Goal: Information Seeking & Learning: Find specific fact

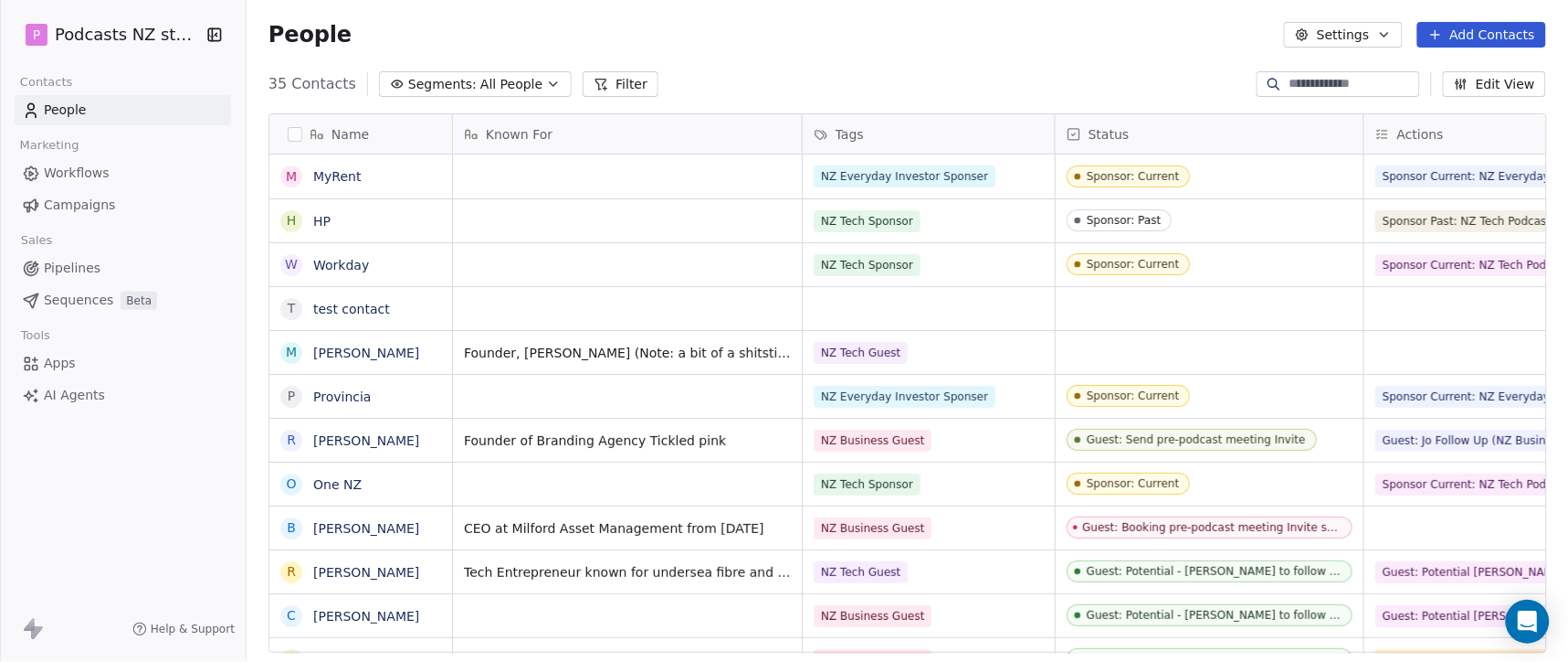
scroll to position [567, 1307]
click at [519, 71] on button "Segments: All People" at bounding box center [475, 83] width 193 height 26
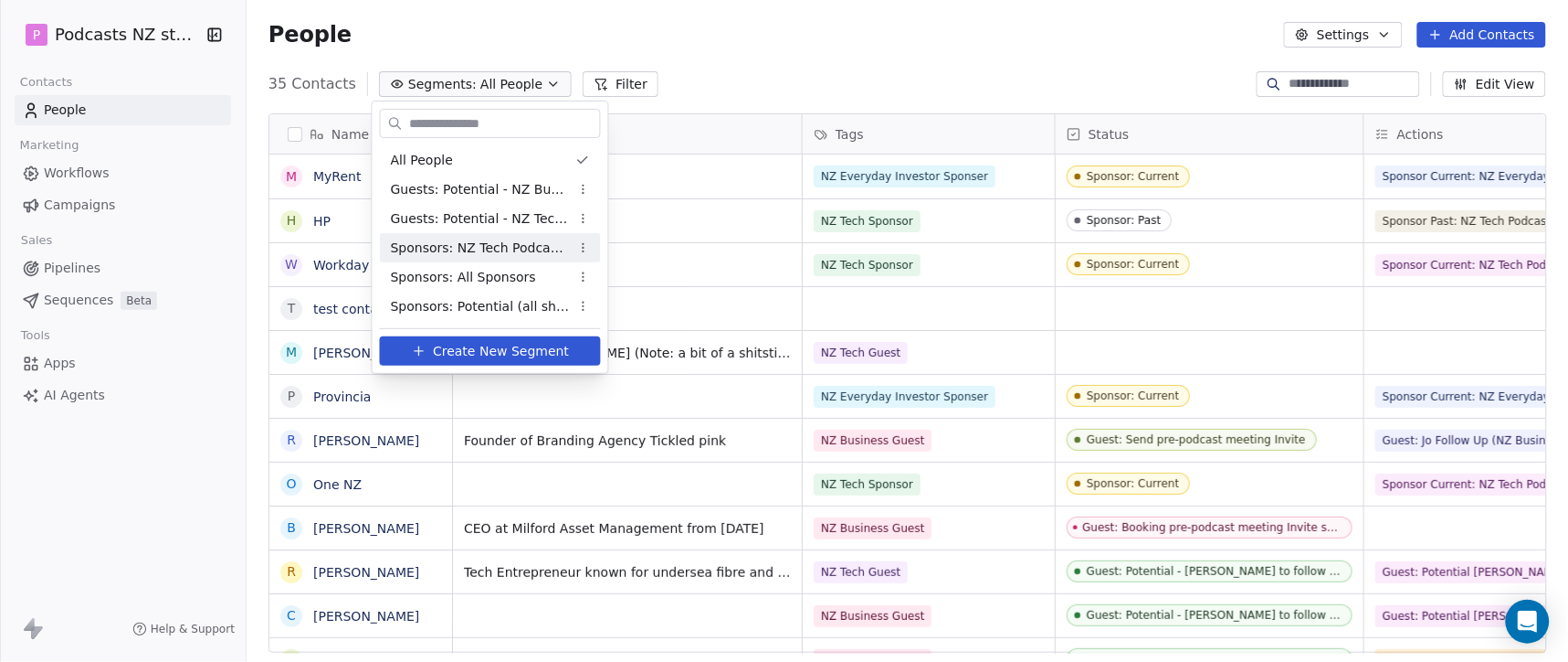
click at [504, 241] on span "Sponsors: NZ Tech Podcast - current" at bounding box center [480, 248] width 179 height 19
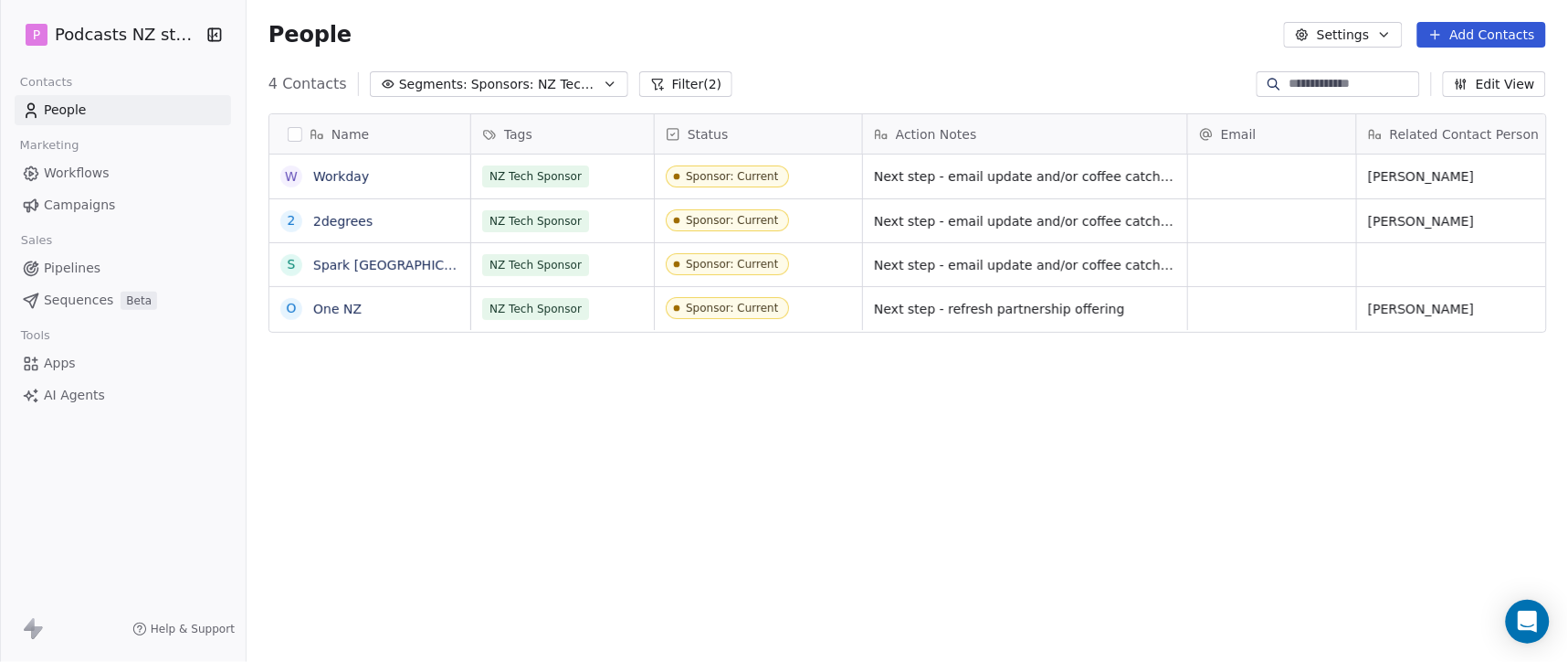
click at [603, 79] on icon "button" at bounding box center [610, 83] width 14 height 14
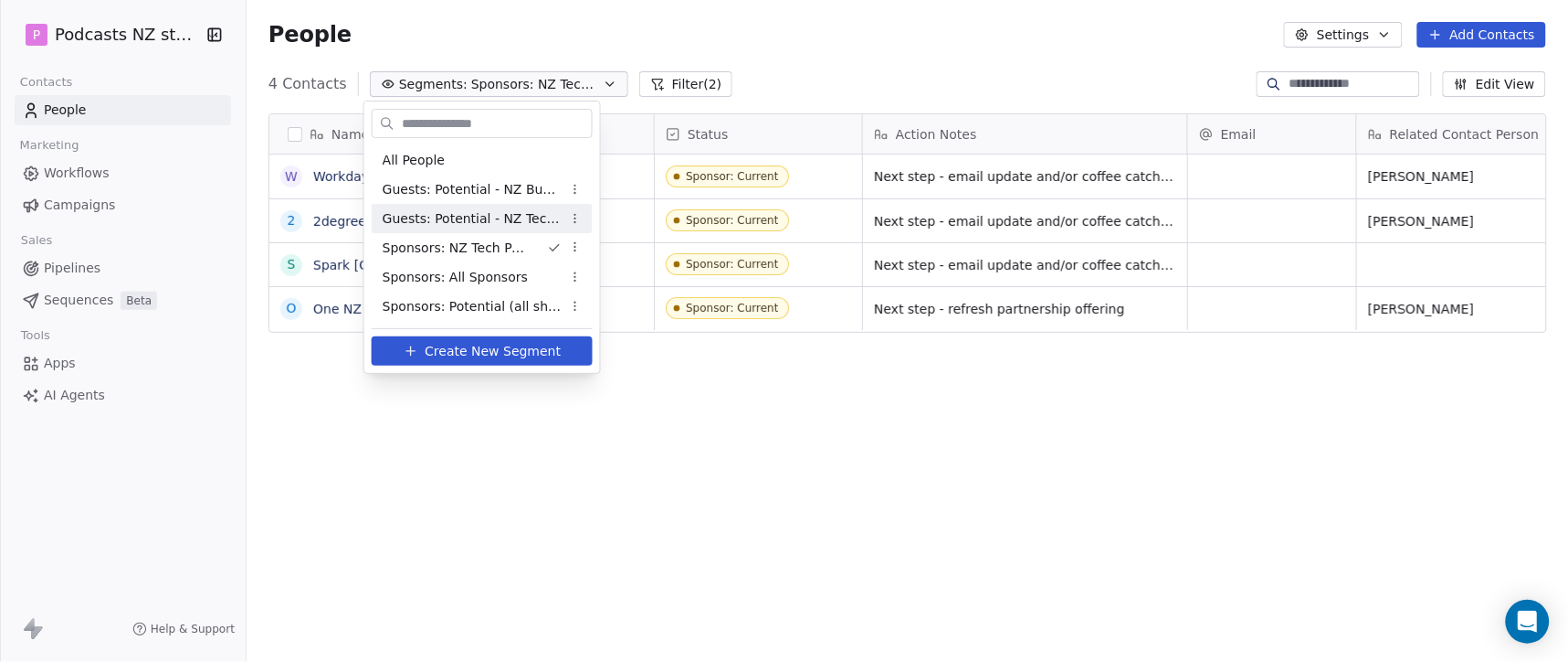
click at [527, 214] on span "Guests: Potential - NZ Tech Podcast" at bounding box center [472, 219] width 179 height 19
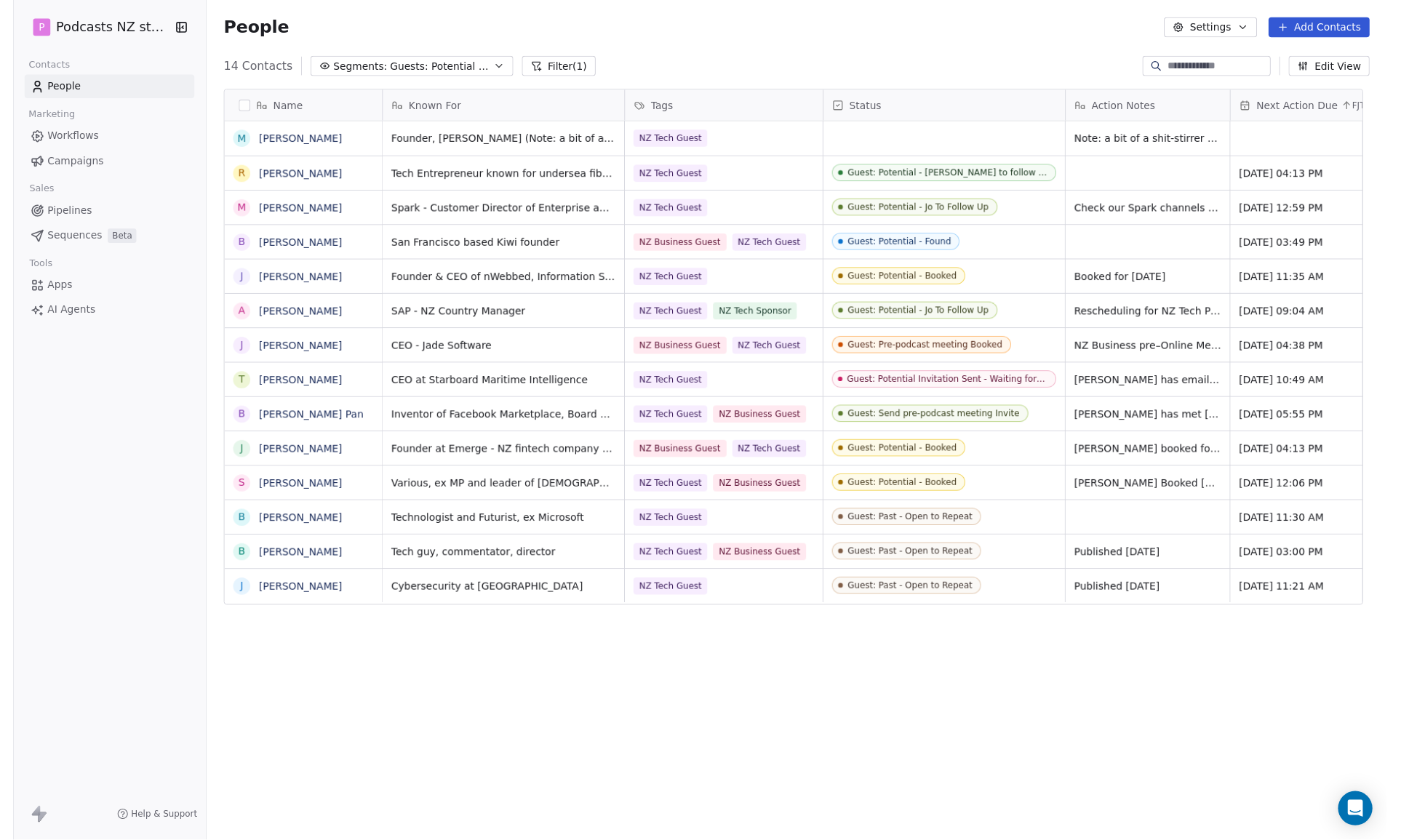
scroll to position [0, 0]
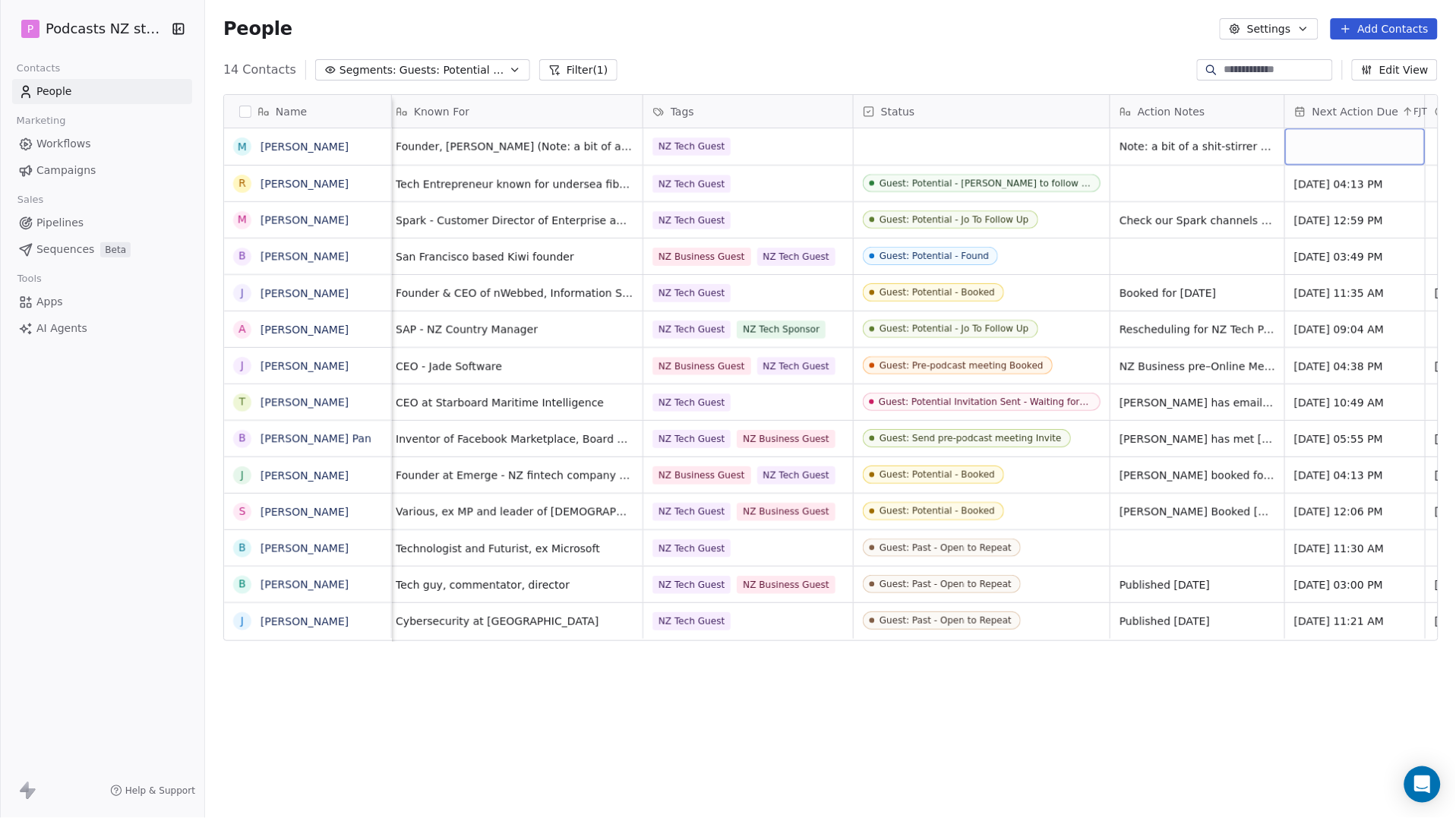
click at [555, 63] on button "Filter (1)" at bounding box center [578, 69] width 78 height 22
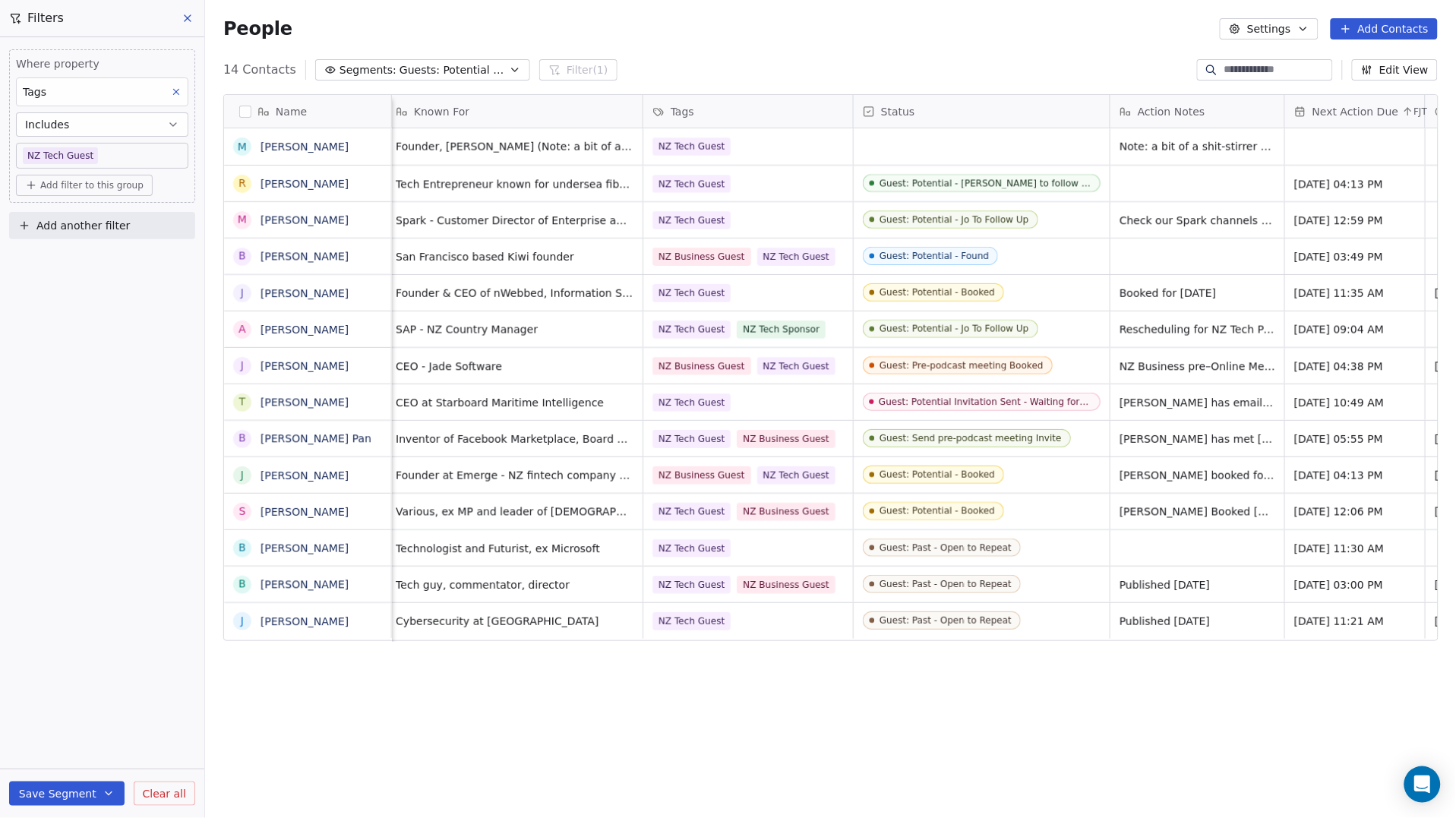
click at [78, 226] on span "Add another filter" at bounding box center [83, 226] width 93 height 16
click at [21, 225] on html "P Podcasts NZ studio Contacts People Marketing Workflows Campaigns Sales Pipeli…" at bounding box center [728, 409] width 1456 height 818
click at [120, 187] on span "Add filter to this group" at bounding box center [92, 185] width 104 height 12
click at [104, 218] on span "Contact properties" at bounding box center [81, 218] width 99 height 16
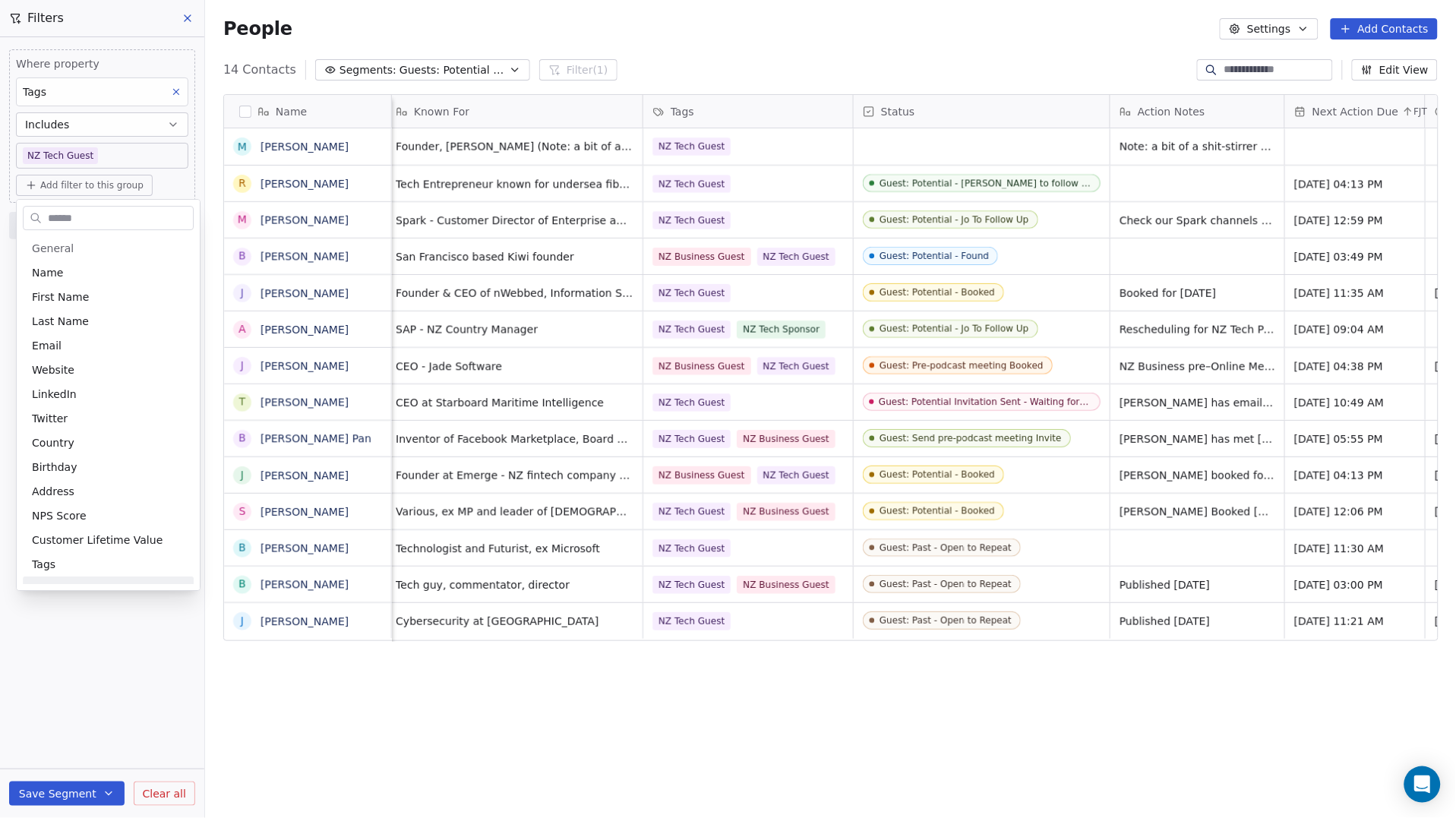
click at [97, 549] on html "P Podcasts NZ studio Contacts People Marketing Workflows Campaigns Sales Pipeli…" at bounding box center [728, 409] width 1456 height 818
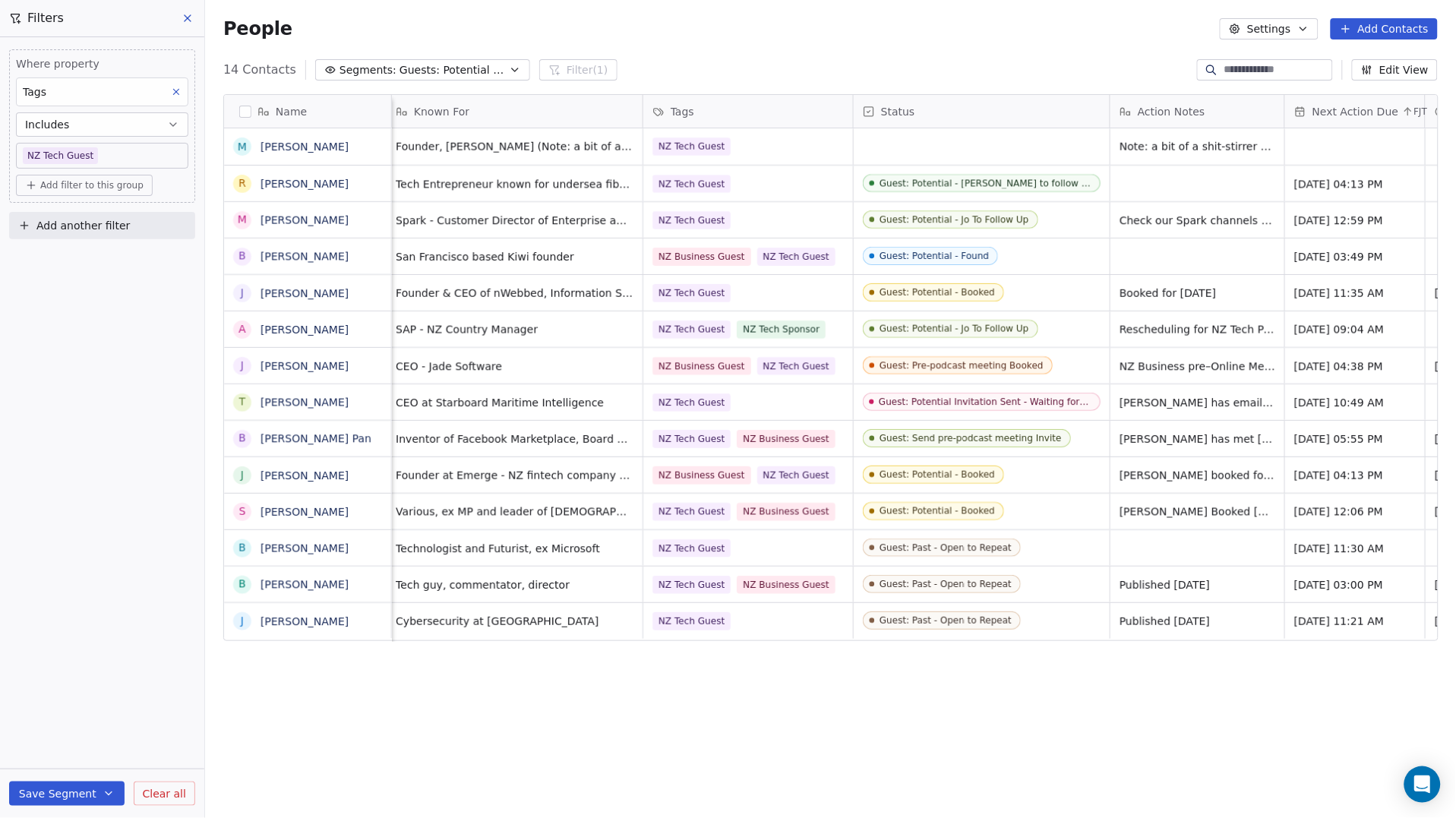
click at [28, 223] on icon "button" at bounding box center [24, 225] width 12 height 12
click at [53, 367] on html "P Podcasts NZ studio Contacts People Marketing Workflows Campaigns Sales Pipeli…" at bounding box center [728, 409] width 1456 height 818
click at [1303, 135] on div "grid" at bounding box center [1355, 147] width 140 height 37
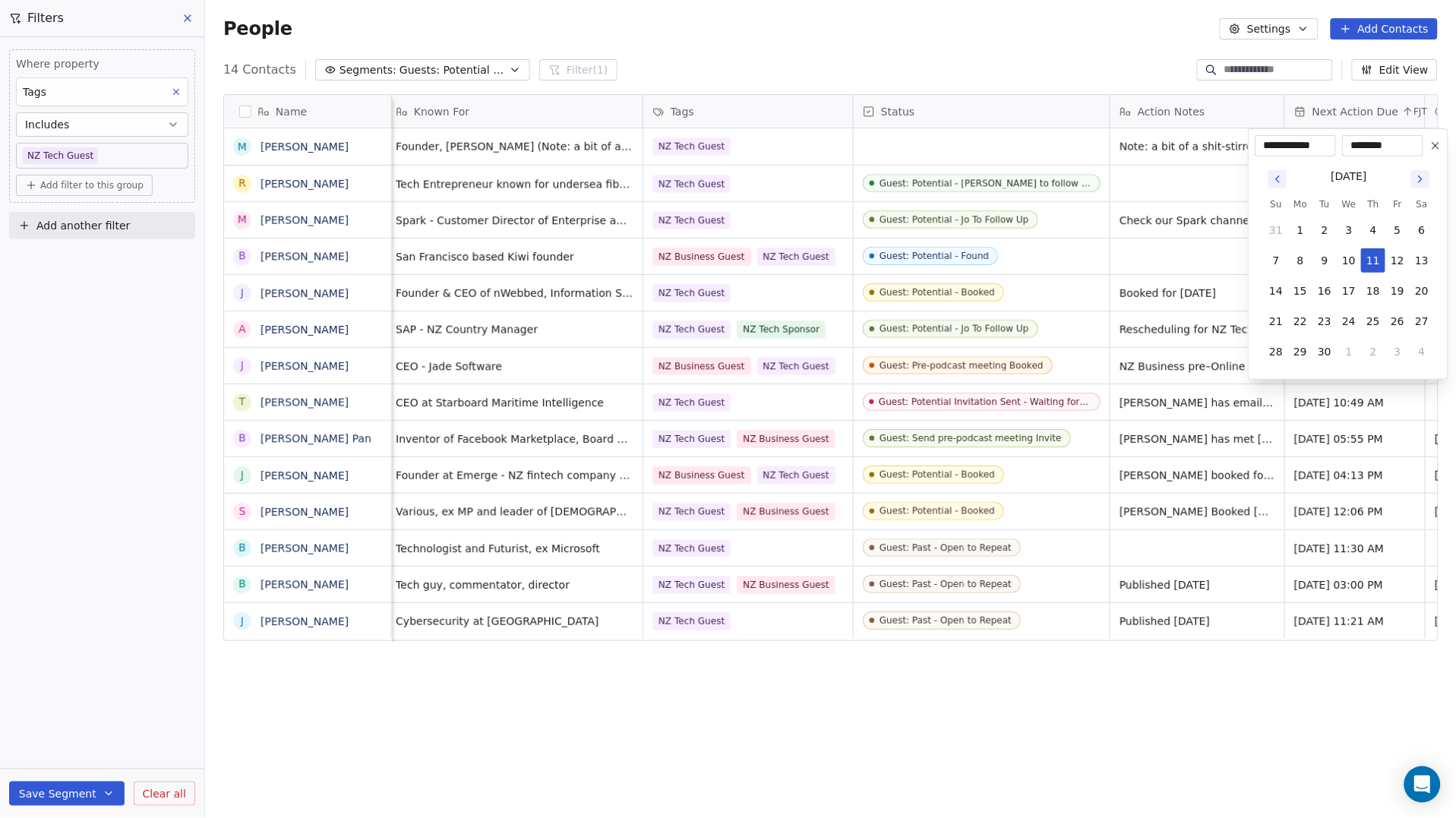
click at [1303, 185] on button "Go to next month" at bounding box center [1420, 179] width 18 height 18
click at [1303, 183] on icon "Go to next month" at bounding box center [1420, 179] width 3 height 6
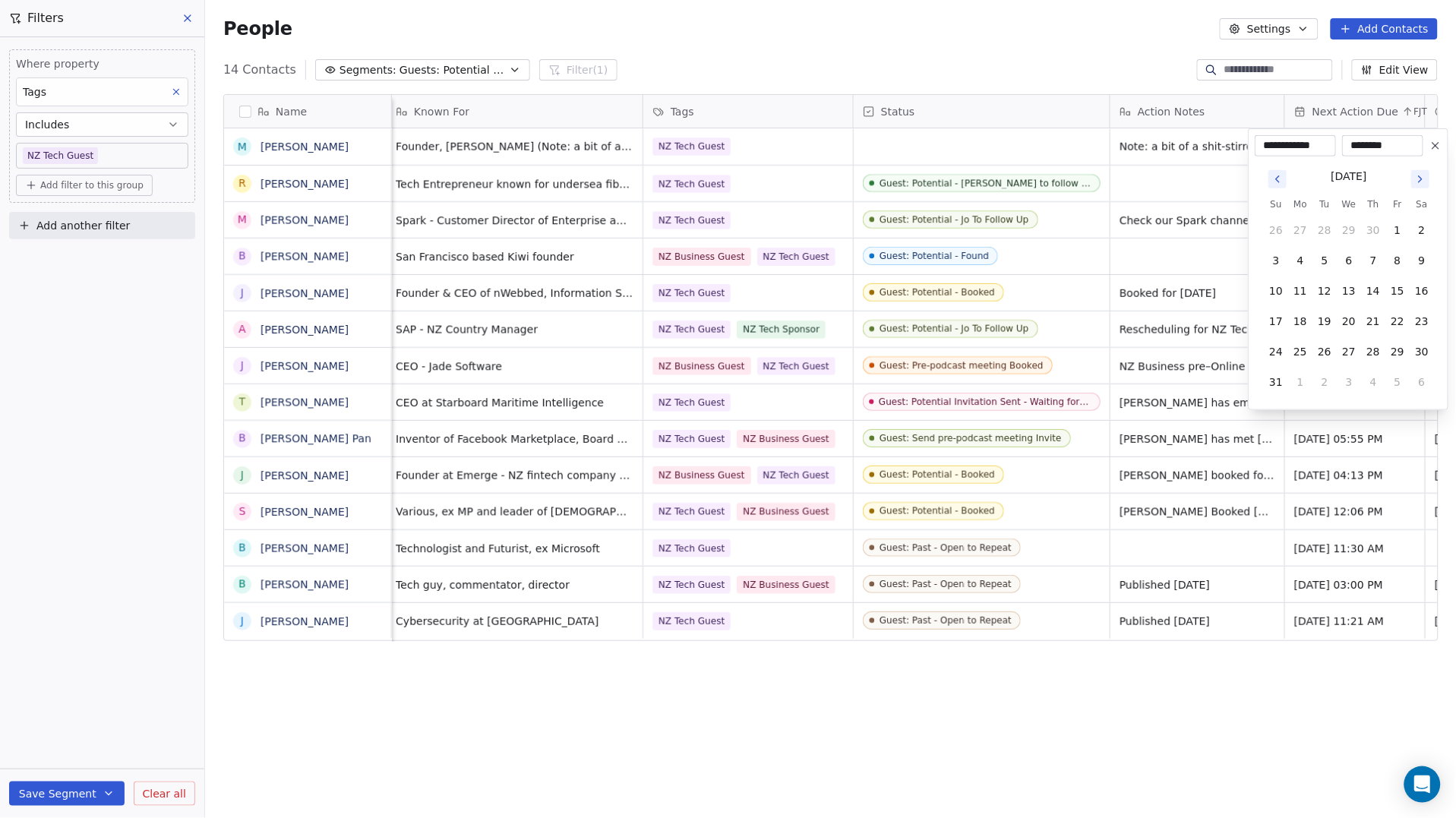
click at [1303, 183] on icon "Go to next month" at bounding box center [1420, 179] width 12 height 12
click at [1303, 183] on icon "Go to next month" at bounding box center [1420, 179] width 12 height 12
click at [1303, 179] on icon "Go to next month" at bounding box center [1420, 179] width 12 height 12
click at [1303, 178] on icon "Go to next month" at bounding box center [1420, 179] width 12 height 12
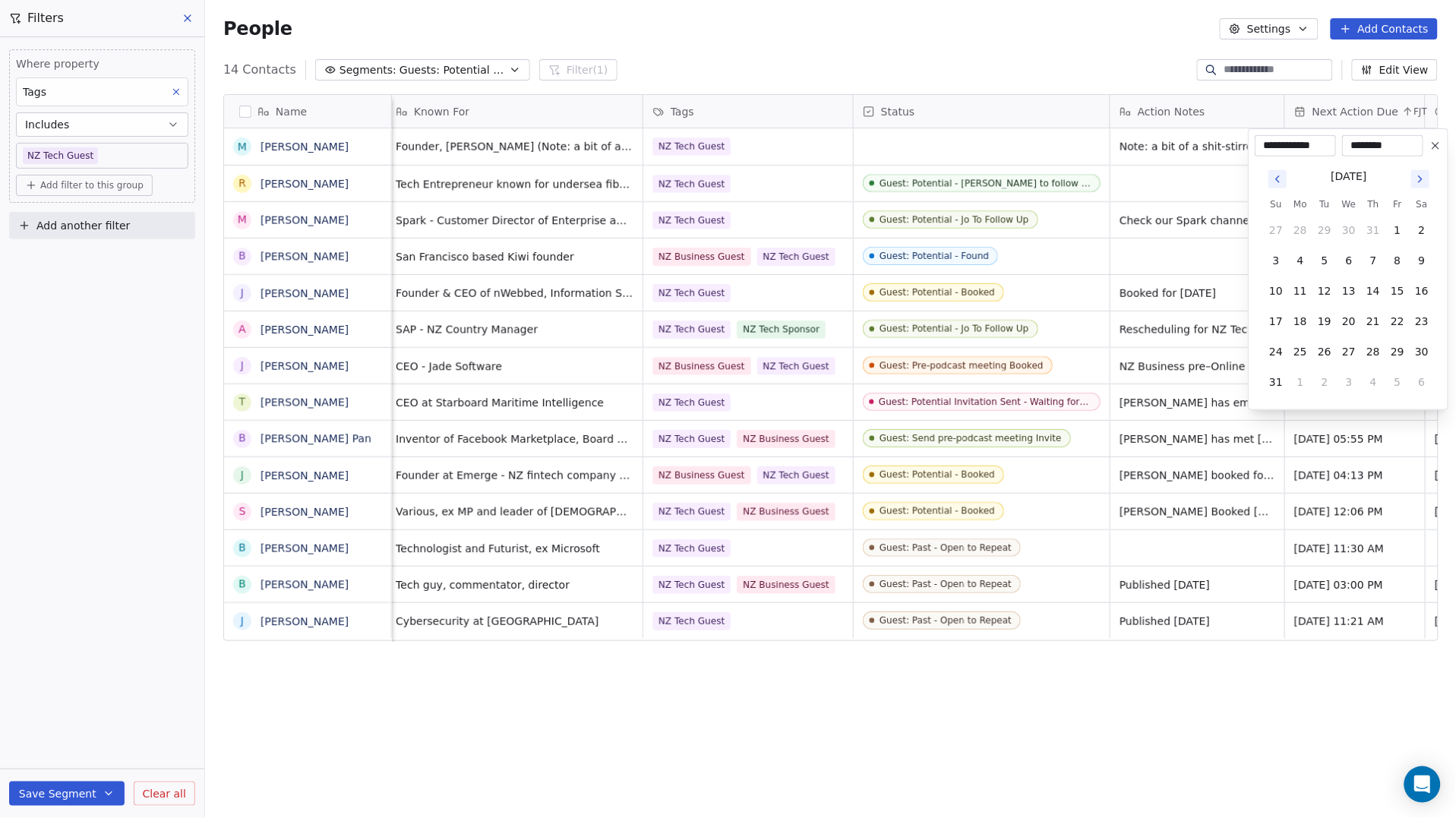
click at [1303, 178] on icon "Go to next month" at bounding box center [1420, 179] width 12 height 12
click at [1303, 177] on icon "Go to next month" at bounding box center [1420, 179] width 12 height 12
click at [1303, 176] on icon "Go to next month" at bounding box center [1420, 179] width 12 height 12
click at [1303, 226] on button "2" at bounding box center [1348, 230] width 24 height 24
type input "**********"
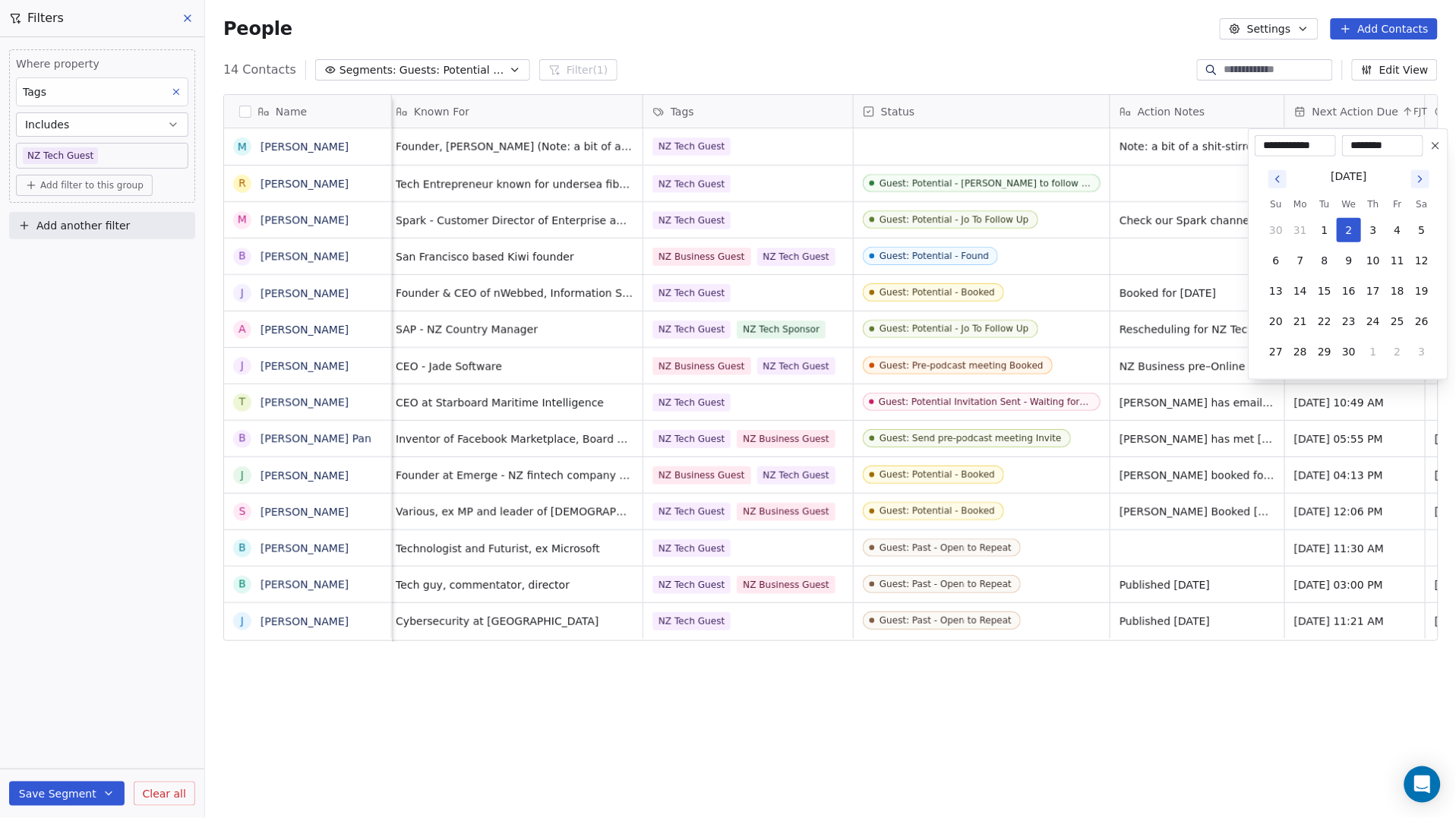
click at [1208, 248] on html "P Podcasts NZ studio Contacts People Marketing Workflows Campaigns Sales Pipeli…" at bounding box center [728, 409] width 1456 height 818
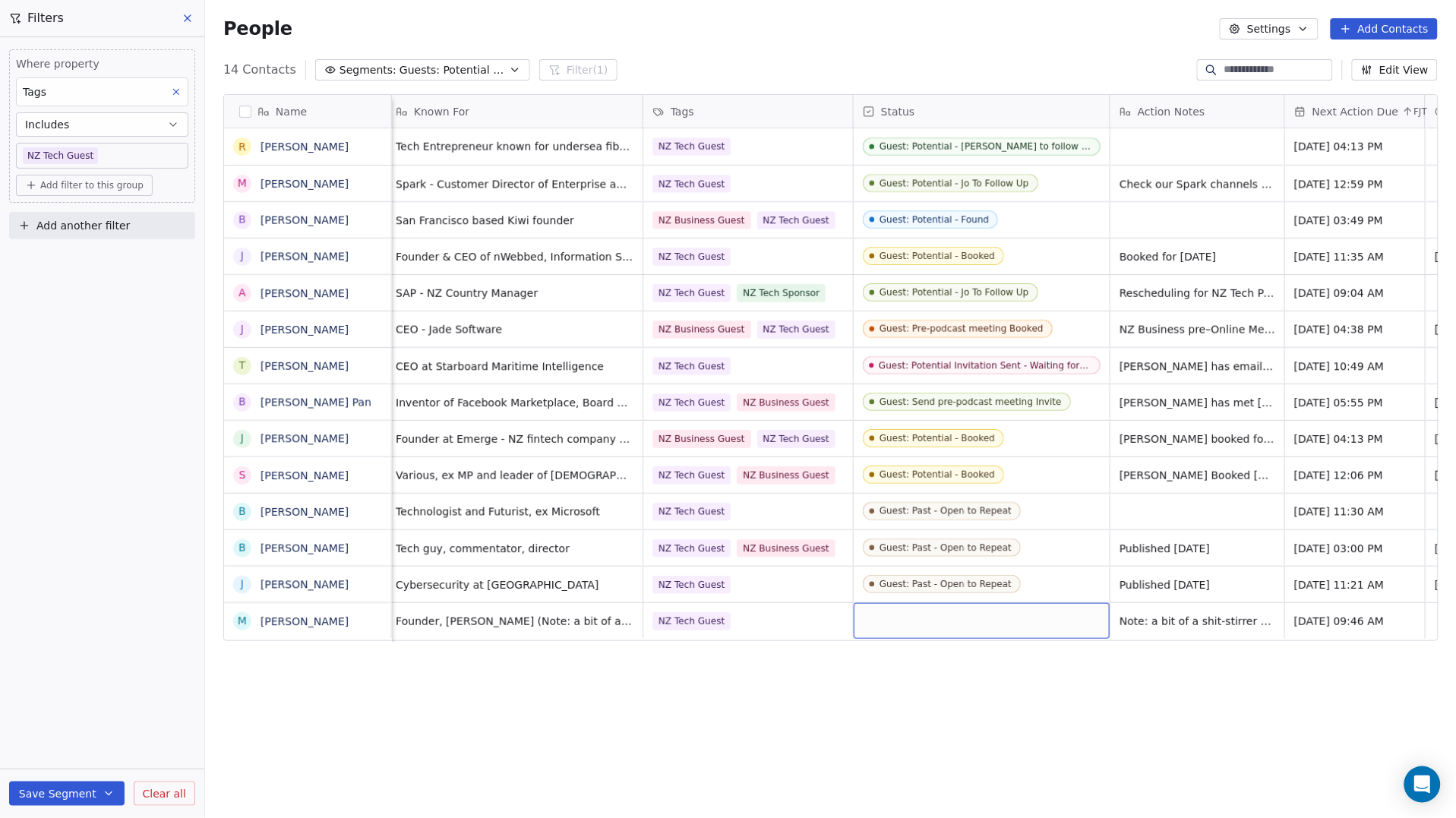
click at [942, 549] on div "grid" at bounding box center [982, 620] width 256 height 36
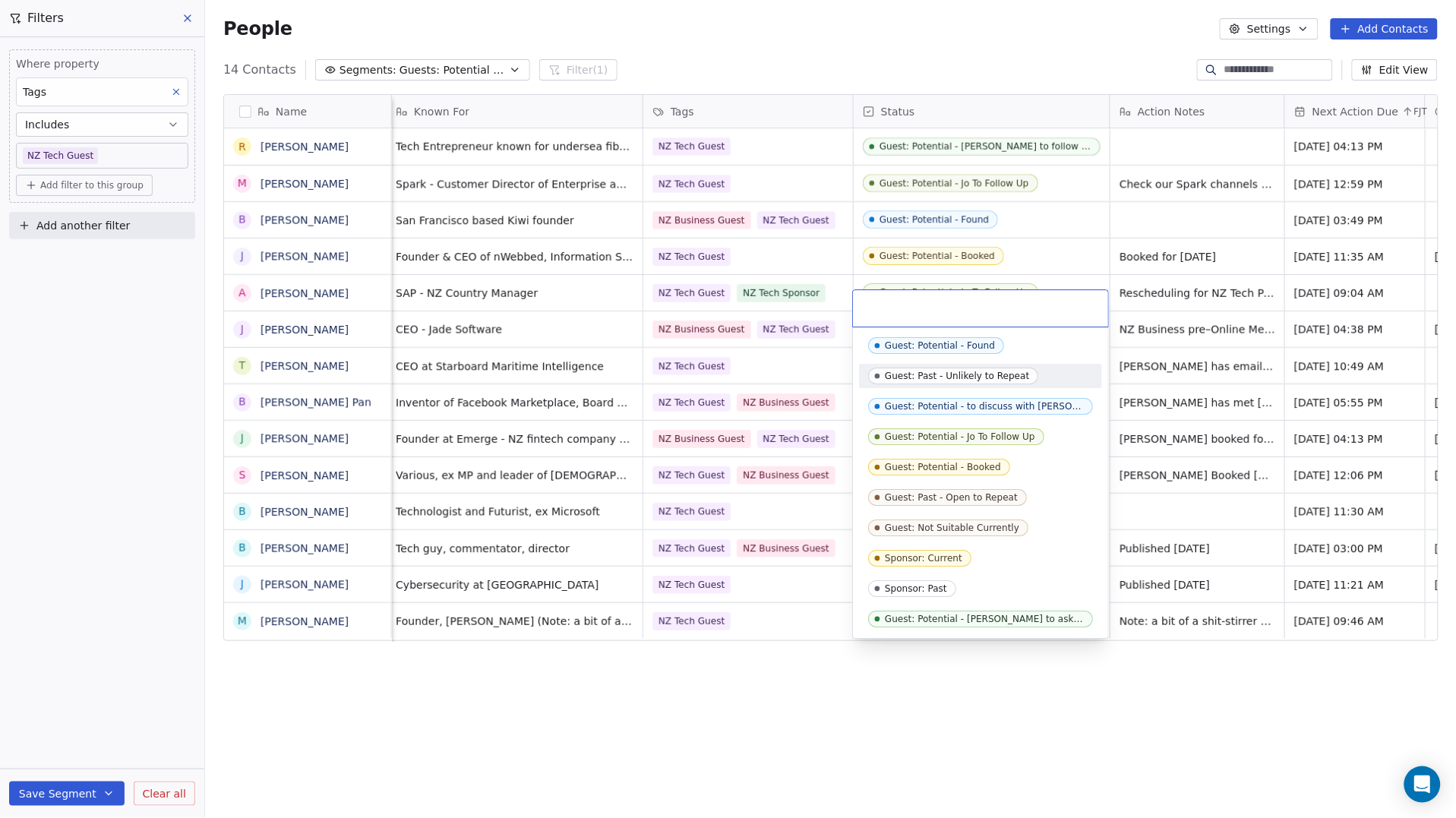
click at [996, 376] on div "Guest: Past - Unlikely to Repeat" at bounding box center [957, 376] width 144 height 10
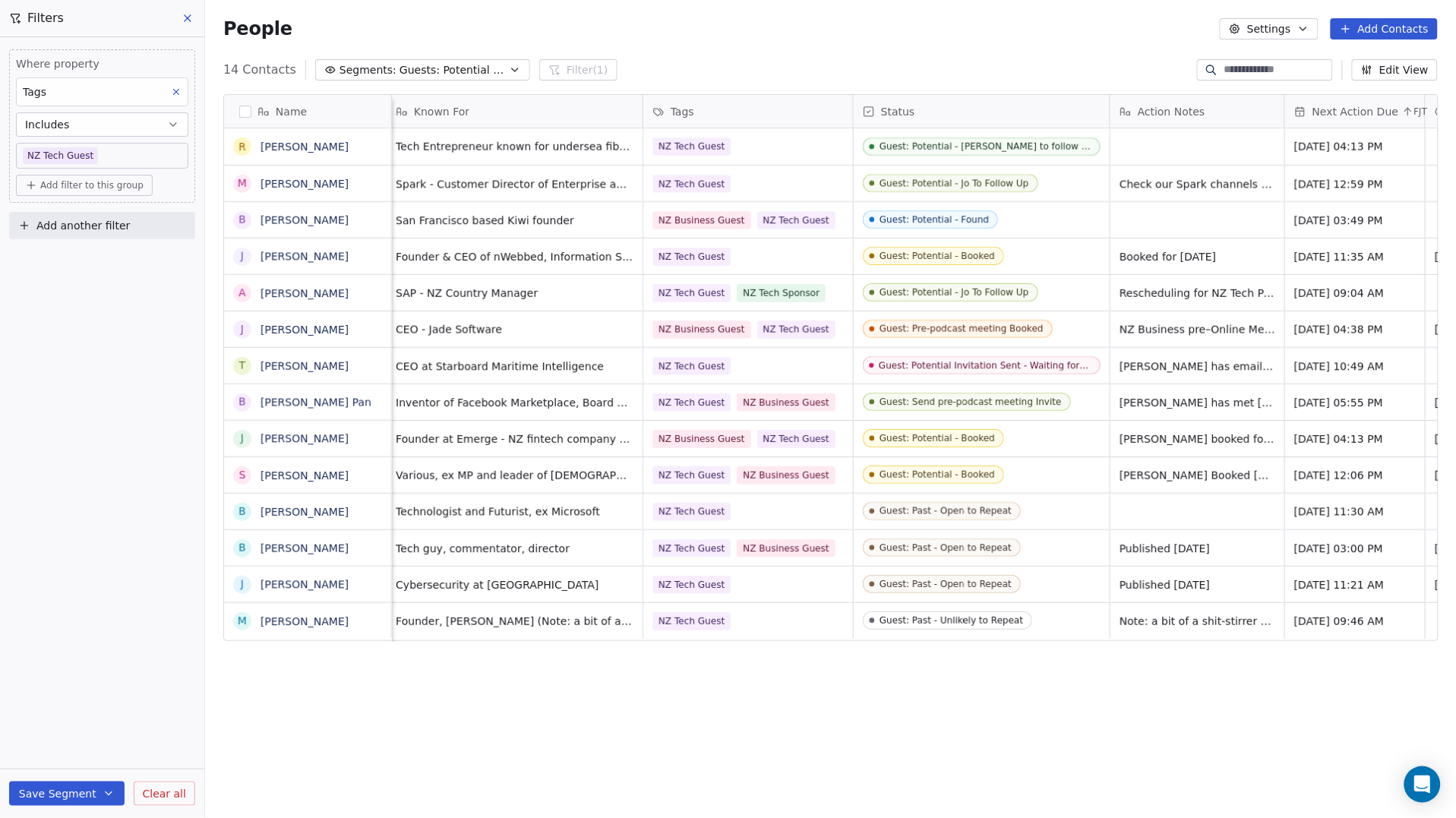
click at [951, 549] on div "Name R [PERSON_NAME] M [PERSON_NAME] B [PERSON_NAME] J [PERSON_NAME] A [PERSON_…" at bounding box center [830, 442] width 1251 height 720
click at [187, 18] on icon at bounding box center [187, 18] width 6 height 6
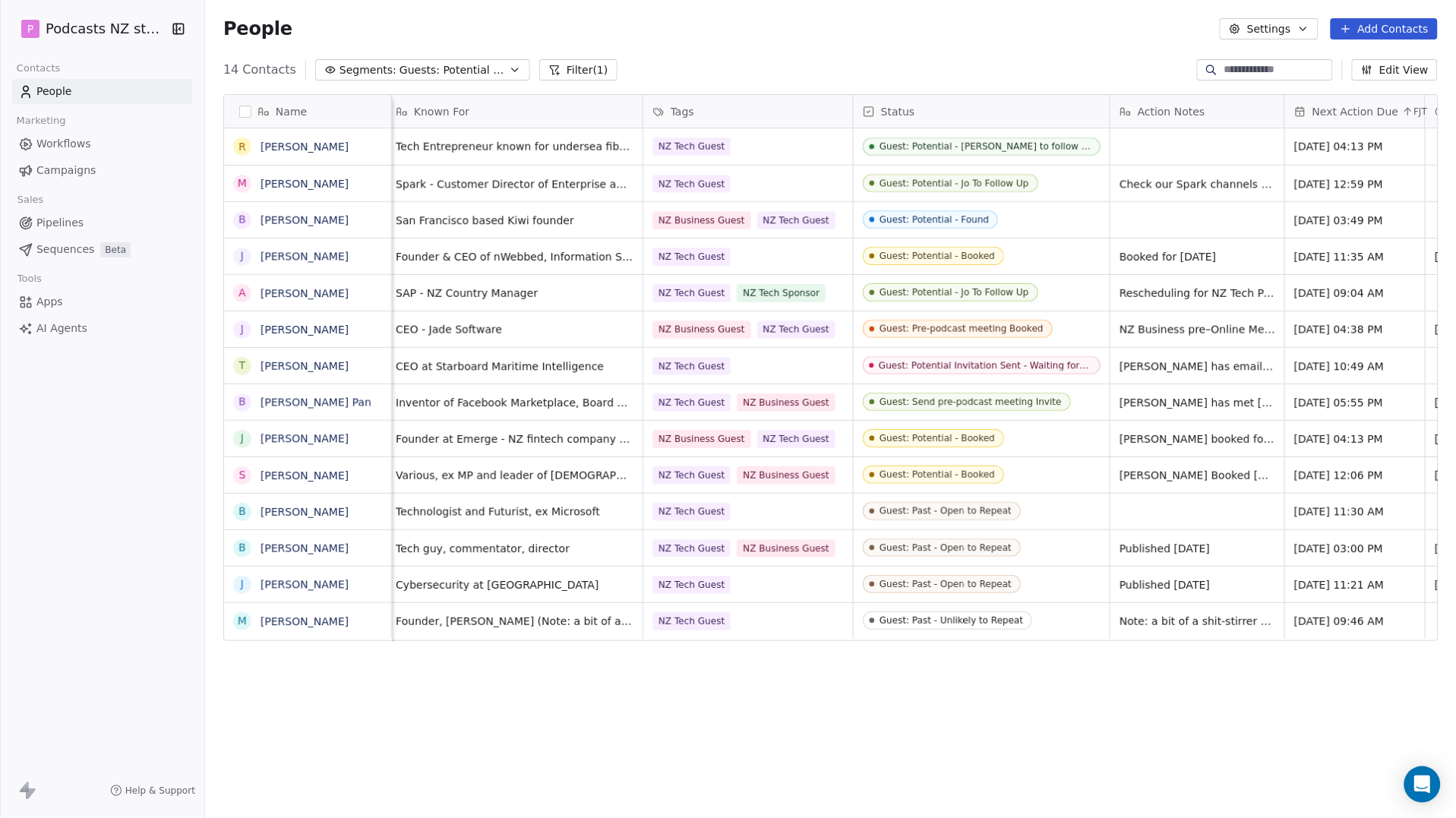
click at [342, 214] on link "[PERSON_NAME]" at bounding box center [305, 220] width 88 height 12
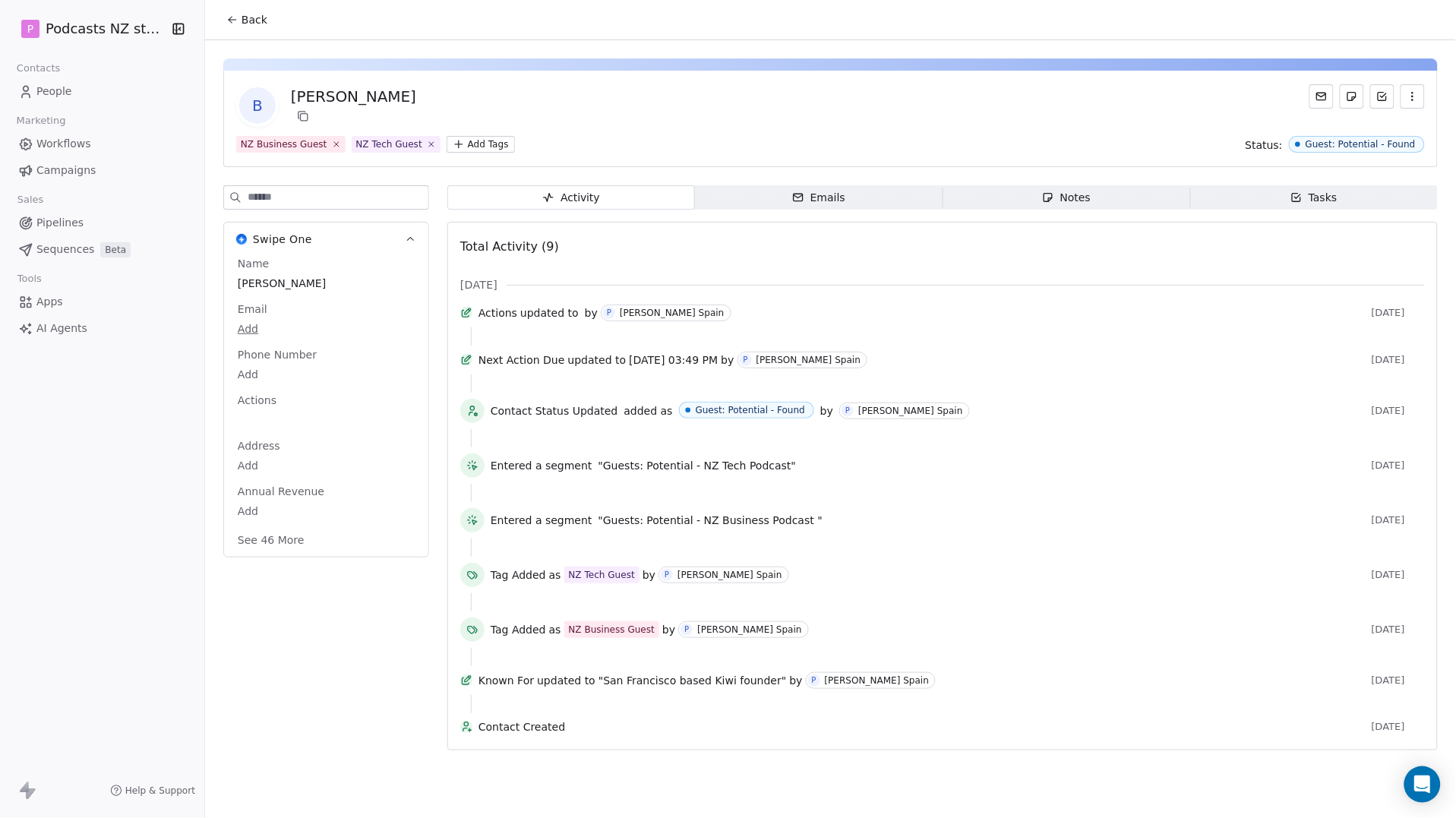
drag, startPoint x: 453, startPoint y: 103, endPoint x: 289, endPoint y: 100, distance: 164.0
click at [289, 100] on div "B [PERSON_NAME]" at bounding box center [326, 105] width 180 height 42
drag, startPoint x: 289, startPoint y: 100, endPoint x: 458, endPoint y: 96, distance: 169.0
click at [458, 96] on div "B [PERSON_NAME]" at bounding box center [830, 105] width 1189 height 42
drag, startPoint x: 468, startPoint y: 95, endPoint x: 291, endPoint y: 88, distance: 177.1
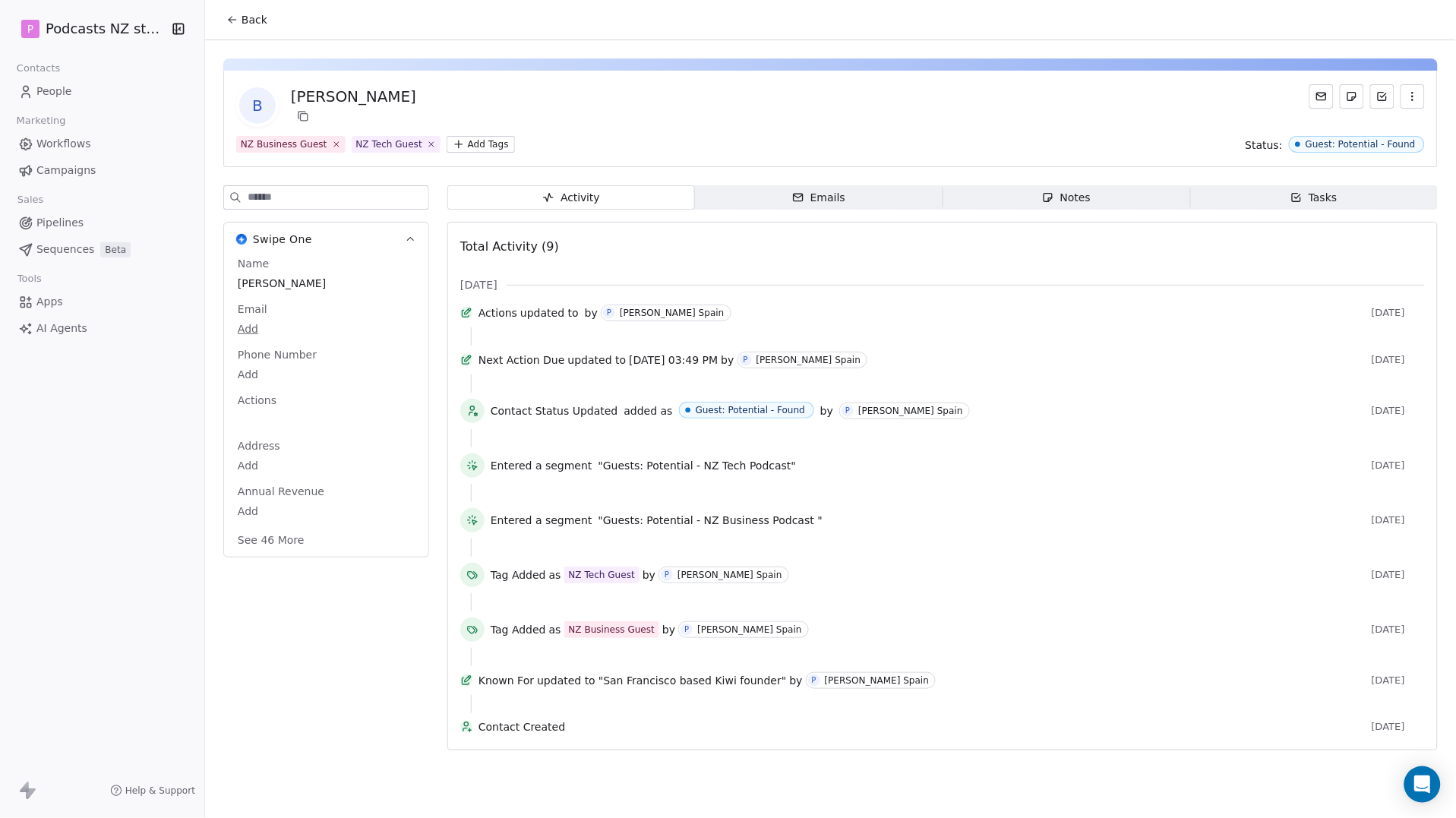
click at [291, 88] on div "B [PERSON_NAME]" at bounding box center [830, 105] width 1189 height 42
copy div "[PERSON_NAME]"
